Goal: Task Accomplishment & Management: Use online tool/utility

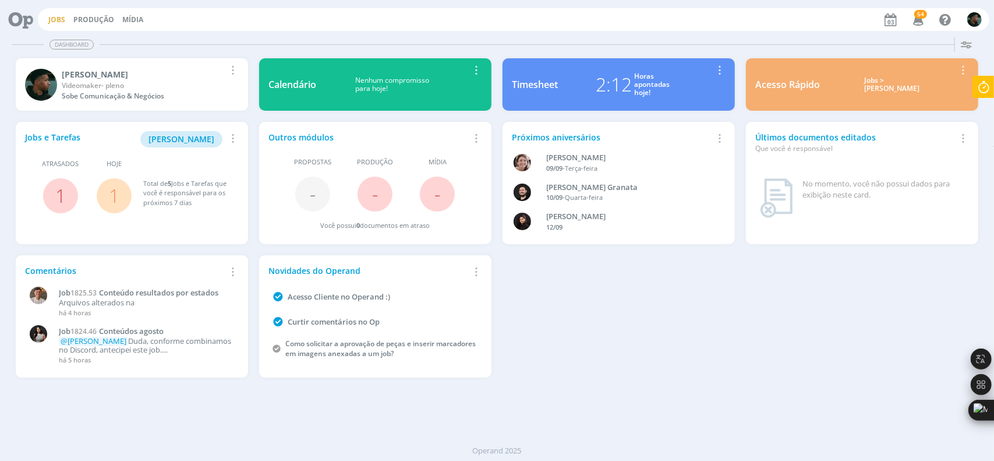
click at [61, 20] on link "Jobs" at bounding box center [56, 20] width 17 height 10
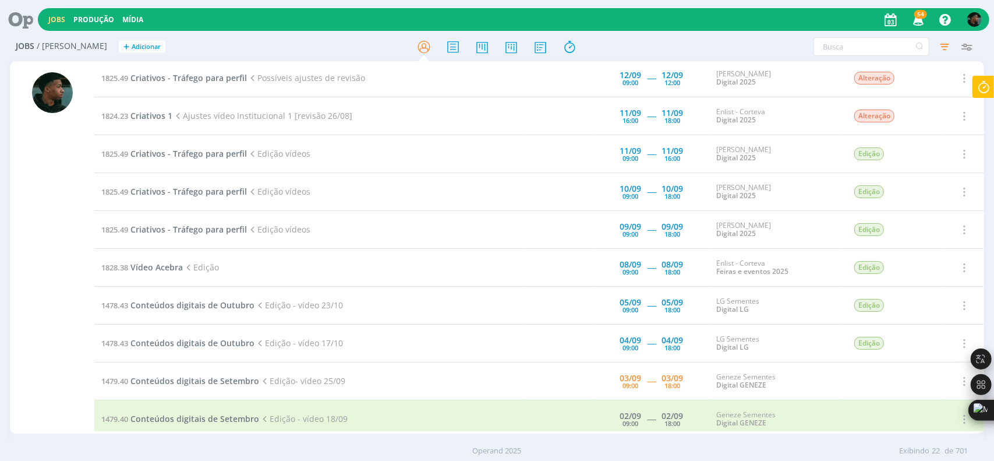
scroll to position [350, 0]
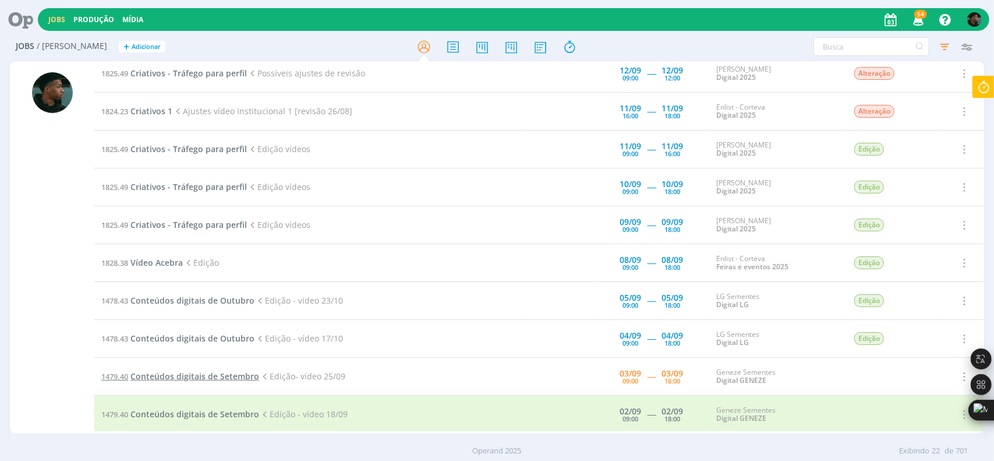
click at [215, 373] on span "Conteúdos digitais de Setembro" at bounding box center [194, 375] width 129 height 11
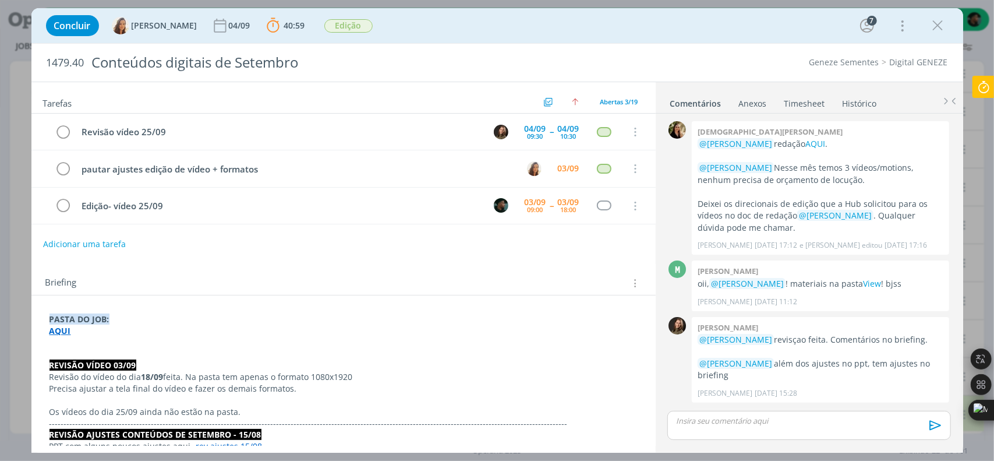
scroll to position [742, 0]
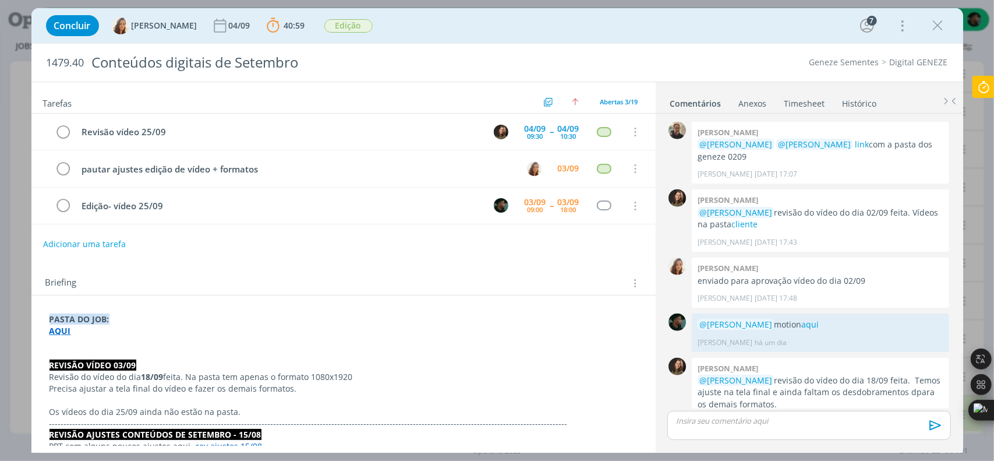
click at [12, 103] on div "Concluir [PERSON_NAME] 04/09 40:59 Parar Apontar Data * [DATE] Horas * 00:00 Ta…" at bounding box center [497, 230] width 994 height 461
click at [20, 126] on div "Concluir [PERSON_NAME] 04/09 40:59 Parar Apontar Data * [DATE] Horas * 00:00 Ta…" at bounding box center [497, 230] width 994 height 461
drag, startPoint x: 940, startPoint y: 27, endPoint x: 676, endPoint y: 212, distance: 322.6
click at [941, 27] on icon "dialog" at bounding box center [938, 25] width 17 height 17
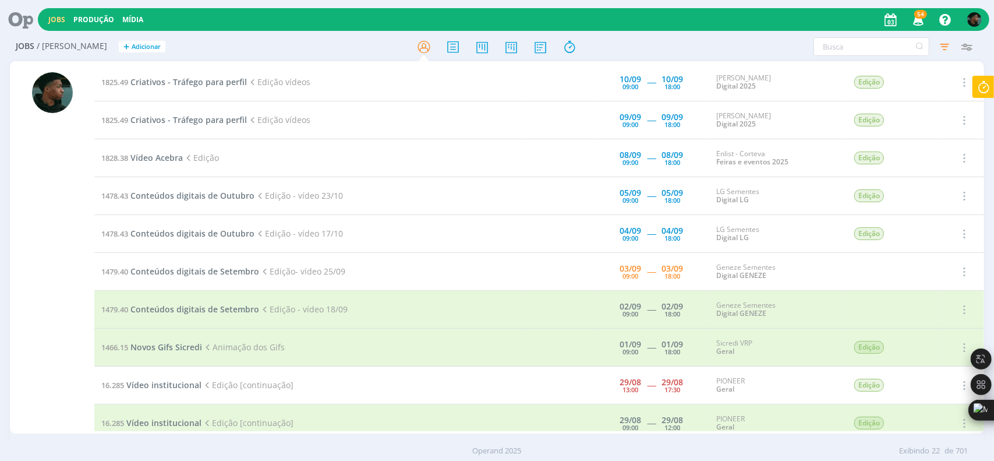
scroll to position [461, 0]
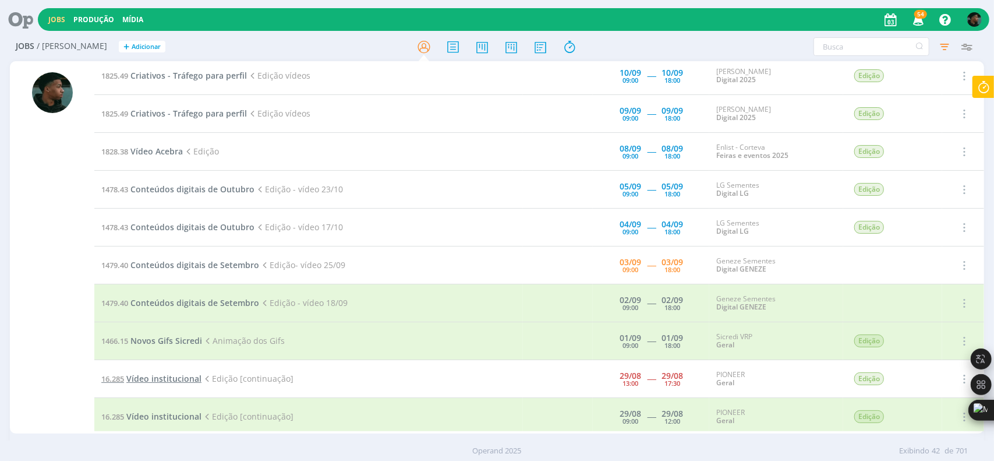
click at [179, 375] on span "Vídeo institucional" at bounding box center [163, 378] width 75 height 11
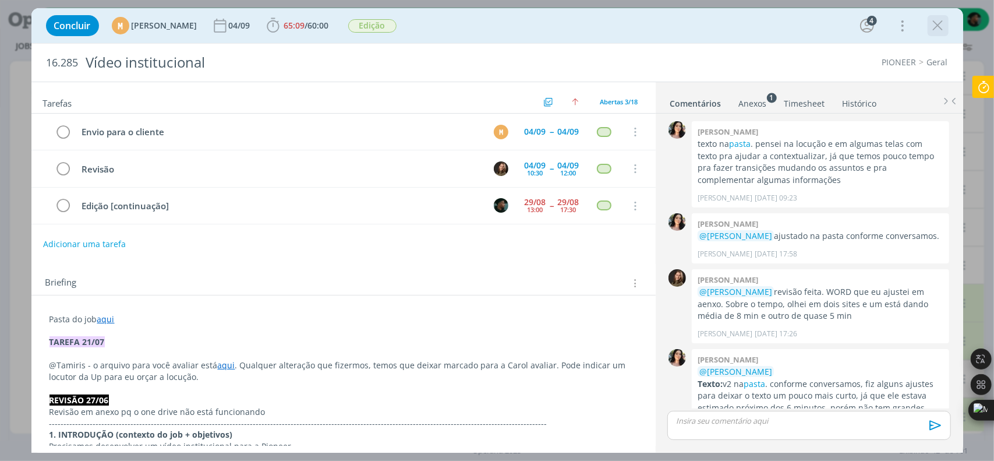
scroll to position [270, 0]
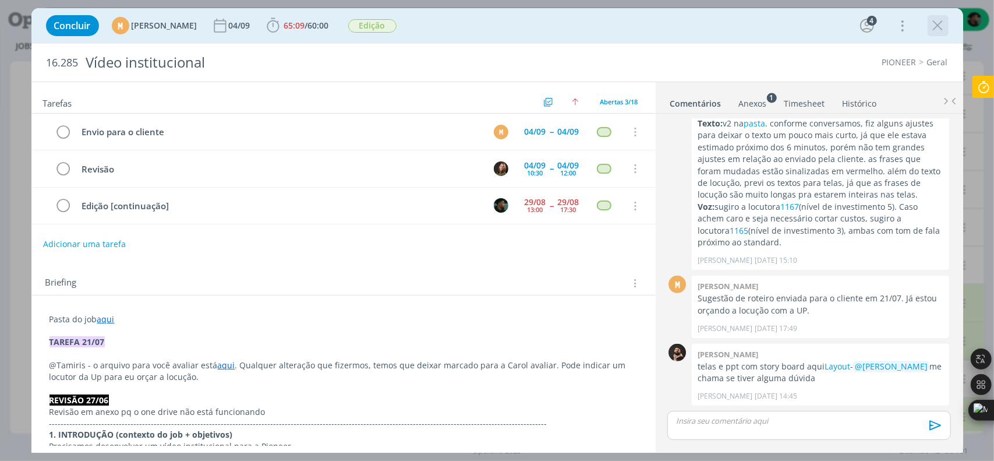
click at [934, 22] on icon "dialog" at bounding box center [938, 25] width 17 height 17
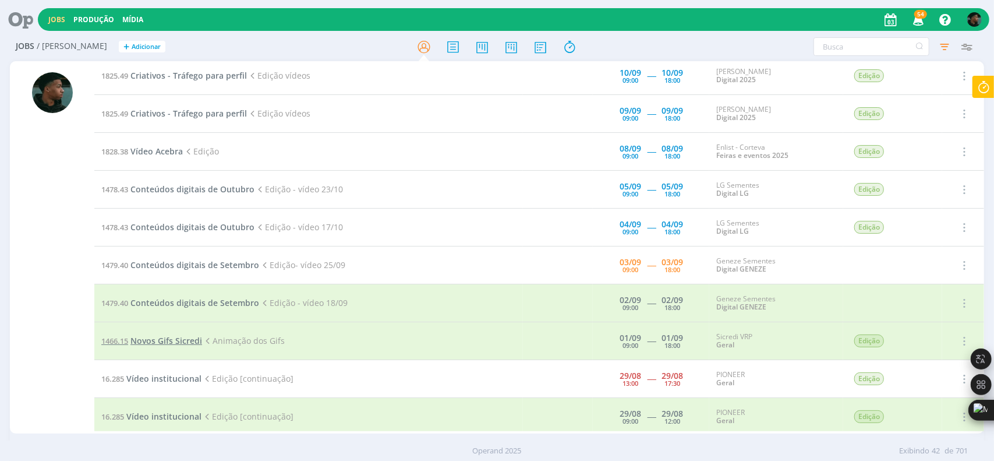
click at [151, 337] on span "Novos Gifs Sicredi" at bounding box center [166, 340] width 72 height 11
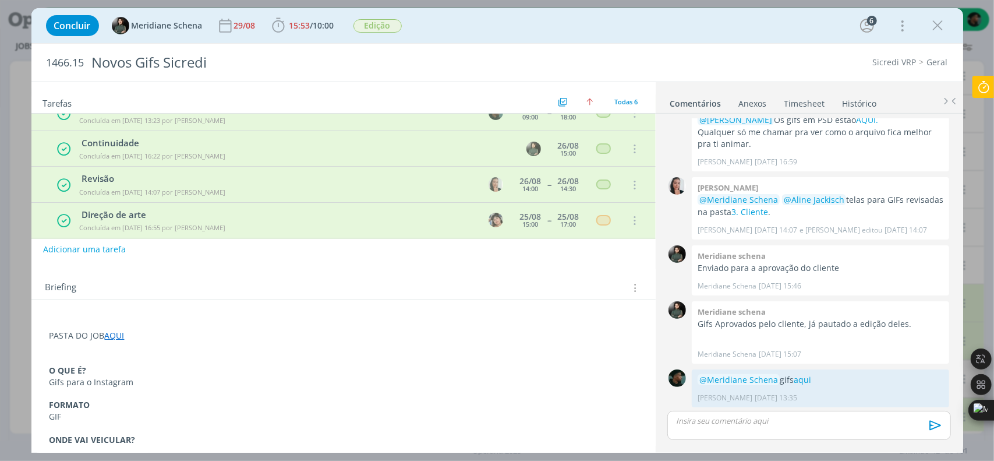
scroll to position [58, 0]
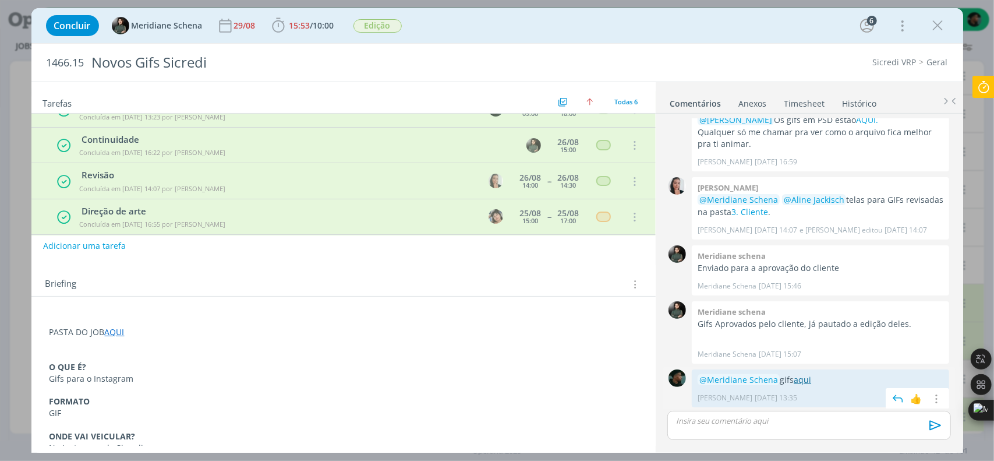
click at [798, 377] on link "aqui" at bounding box center [802, 379] width 17 height 11
